Goal: Task Accomplishment & Management: Manage account settings

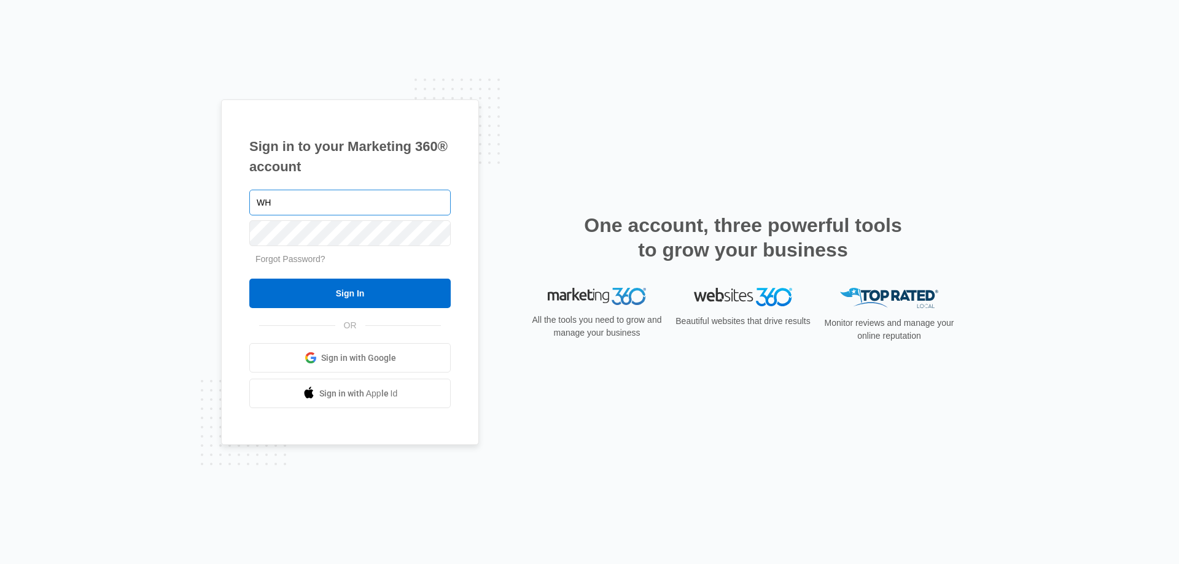
type input "W"
type input "[EMAIL_ADDRESS][DOMAIN_NAME]"
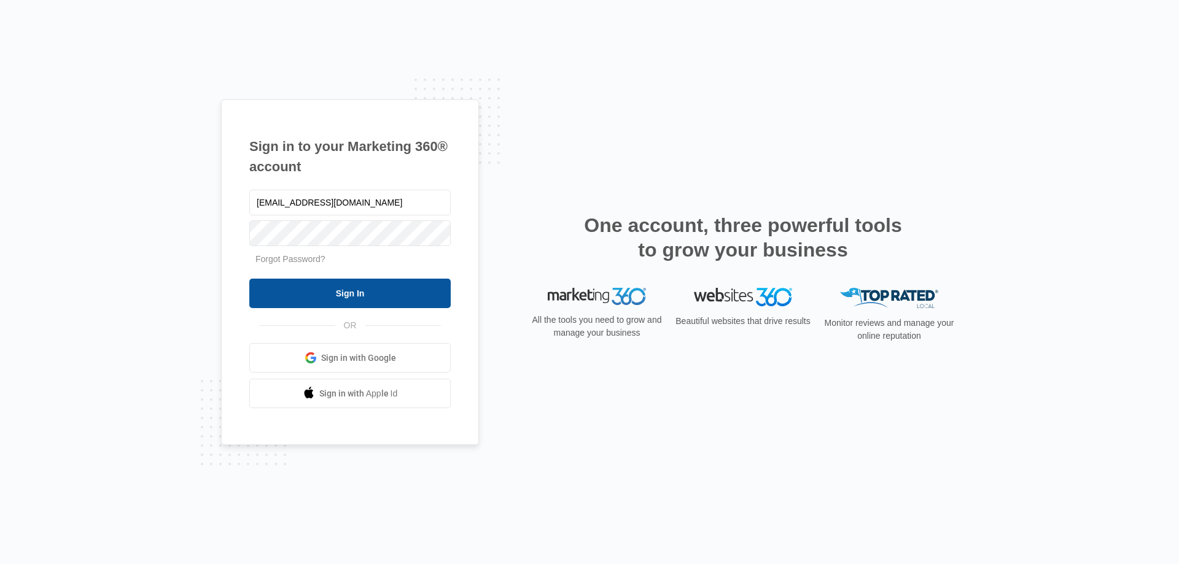
click at [321, 281] on input "Sign In" at bounding box center [349, 293] width 201 height 29
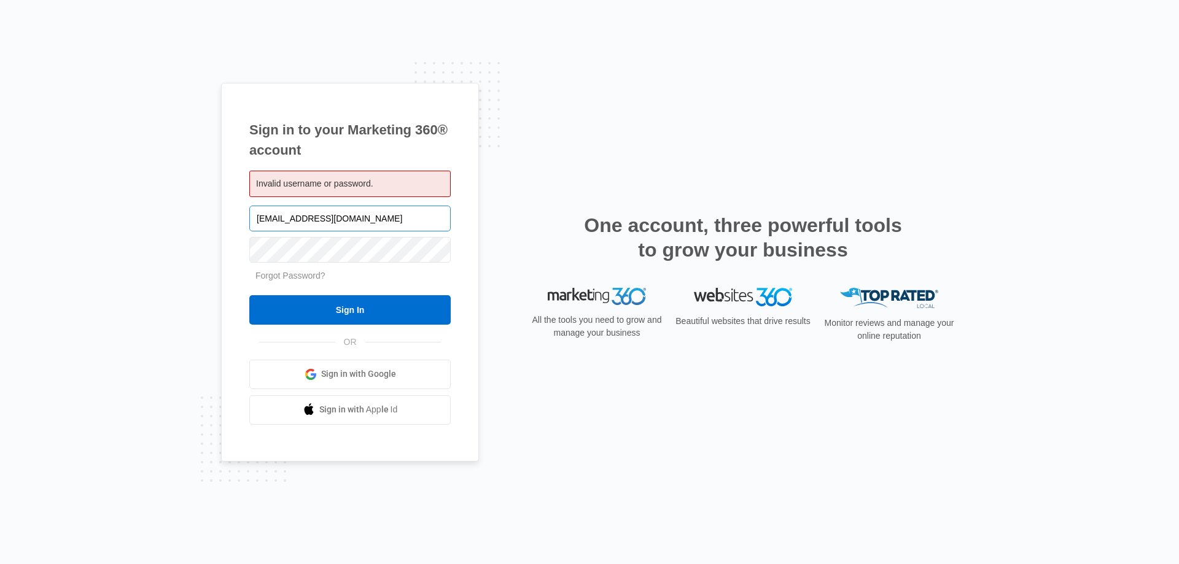
click at [272, 216] on input "[EMAIL_ADDRESS][DOMAIN_NAME]" at bounding box center [349, 219] width 201 height 26
type input "whenington@sbcgloba.net"
click at [348, 306] on input "Sign In" at bounding box center [349, 309] width 201 height 29
click at [344, 216] on input "[EMAIL_ADDRESS][DOMAIN_NAME]" at bounding box center [349, 219] width 201 height 26
type input "[EMAIL_ADDRESS][DOMAIN_NAME]"
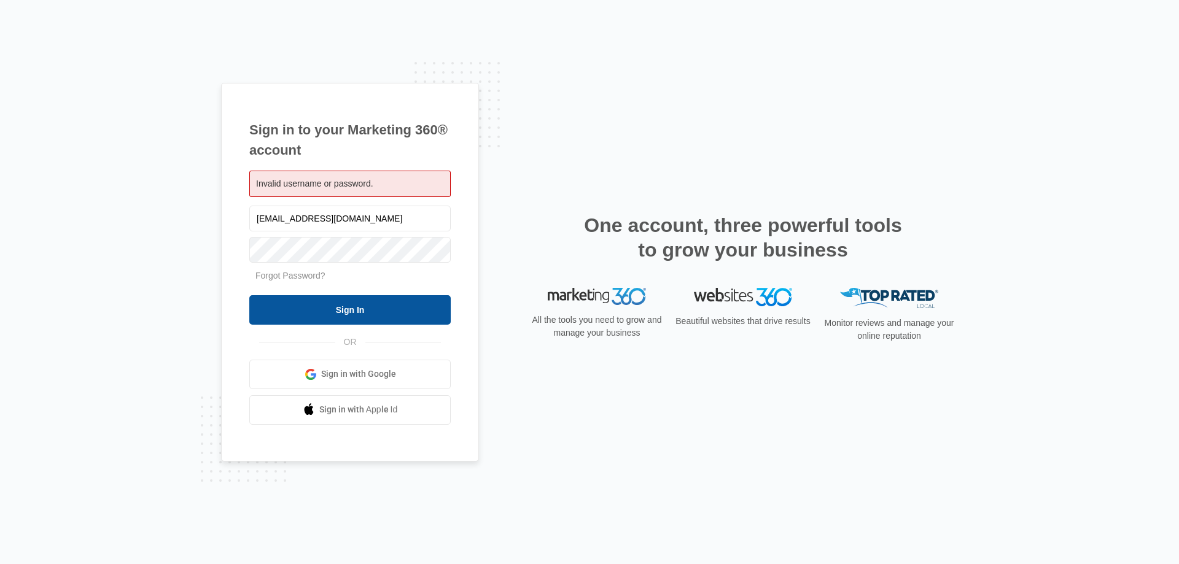
click at [324, 304] on input "Sign In" at bounding box center [349, 309] width 201 height 29
